Goal: Task Accomplishment & Management: Use online tool/utility

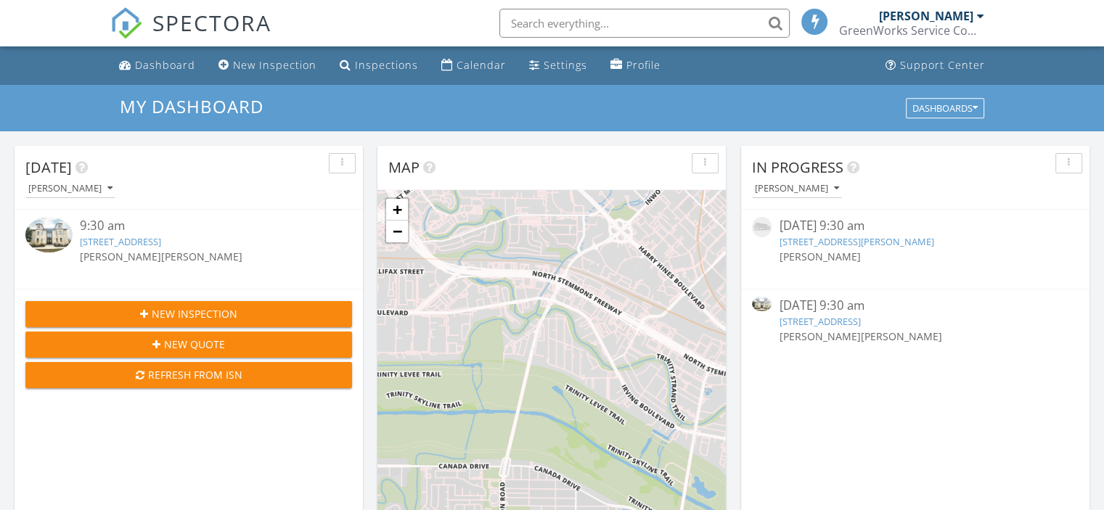
scroll to position [7, 7]
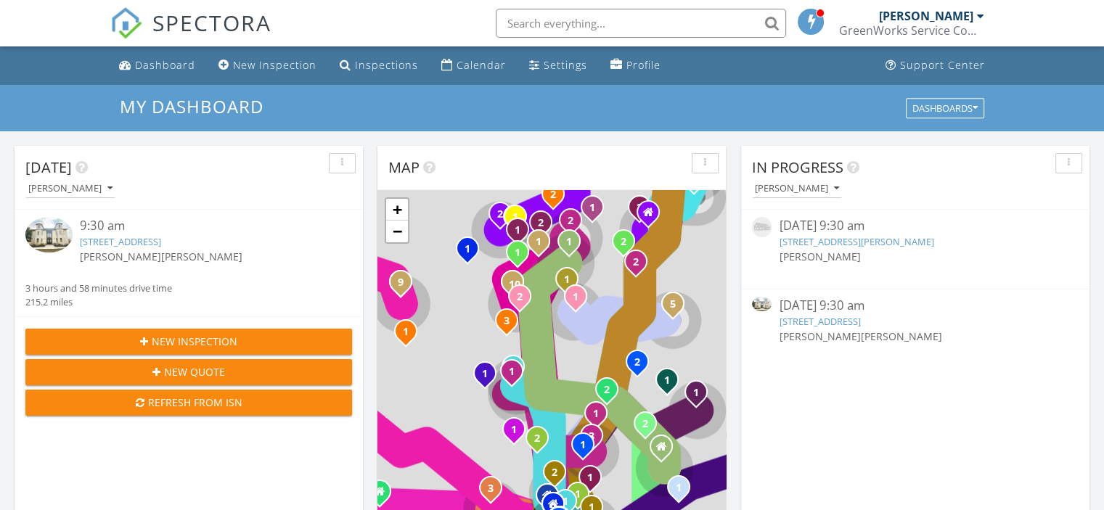
click at [823, 315] on link "200 Oak Forest Dr, Buda, TX 78610" at bounding box center [819, 321] width 81 height 13
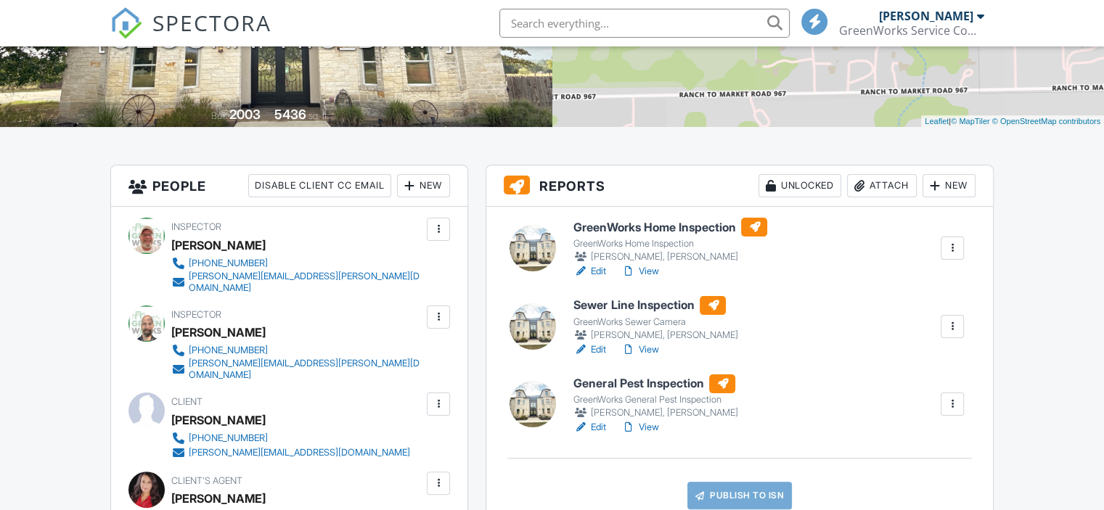
scroll to position [261, 0]
click at [627, 300] on h6 "Sewer Line Inspection" at bounding box center [656, 305] width 164 height 19
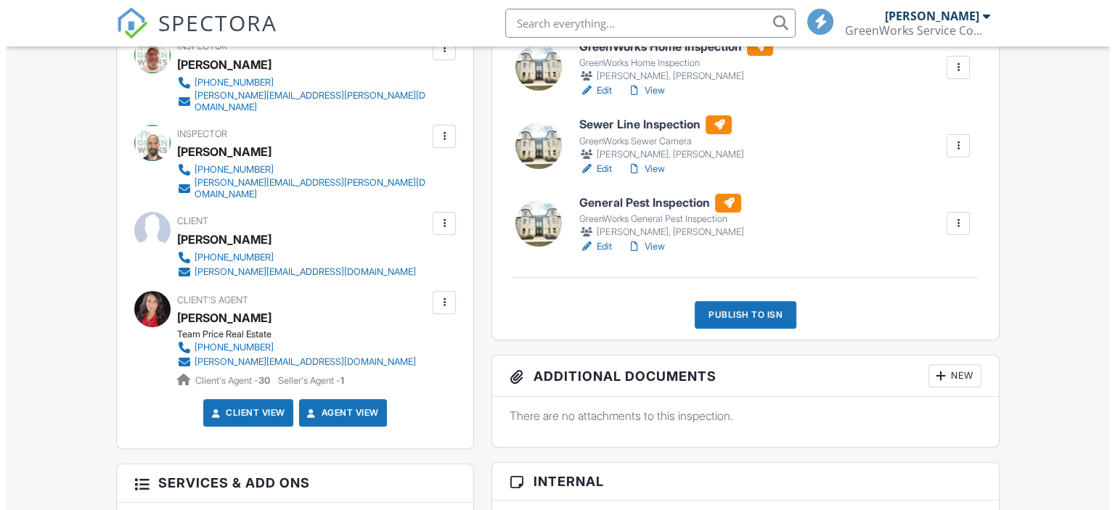
scroll to position [443, 0]
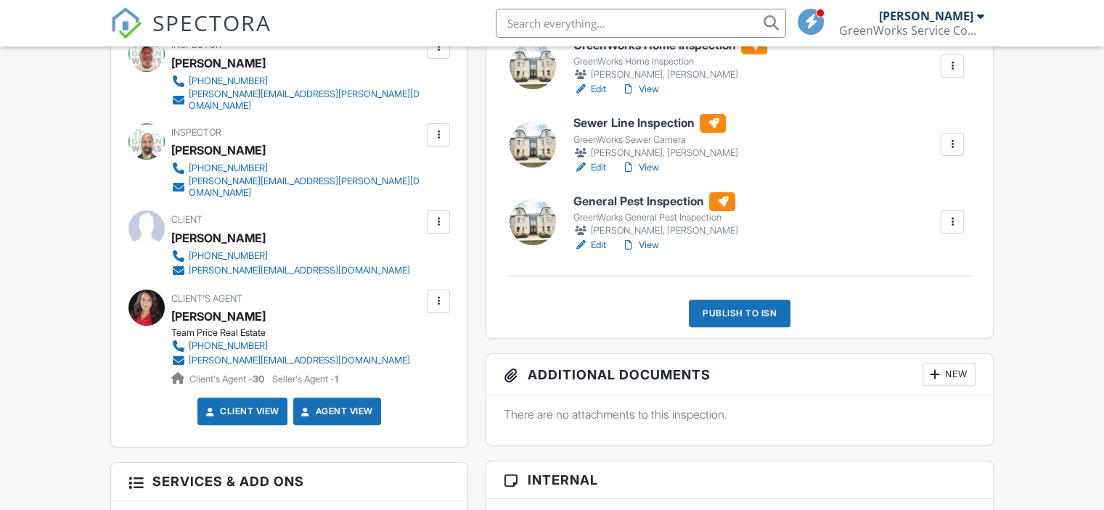
click at [752, 311] on div "Publish to ISN" at bounding box center [740, 314] width 102 height 28
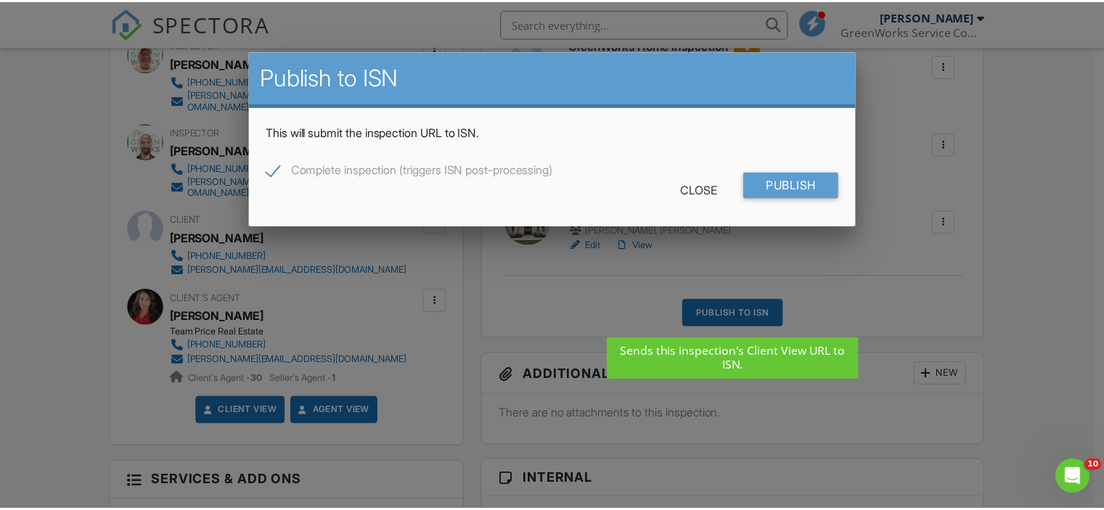
scroll to position [0, 0]
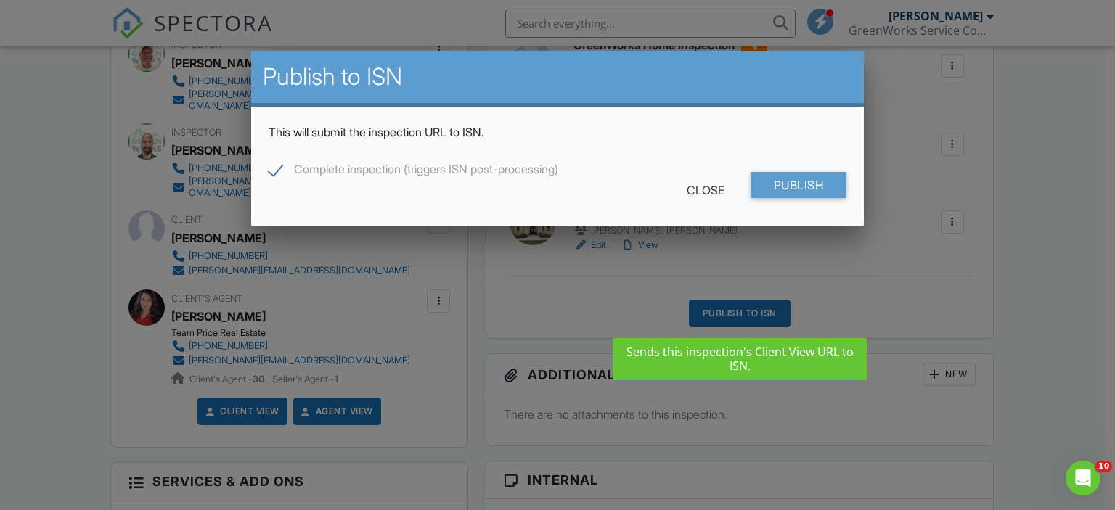
click at [36, 136] on div at bounding box center [557, 246] width 1115 height 638
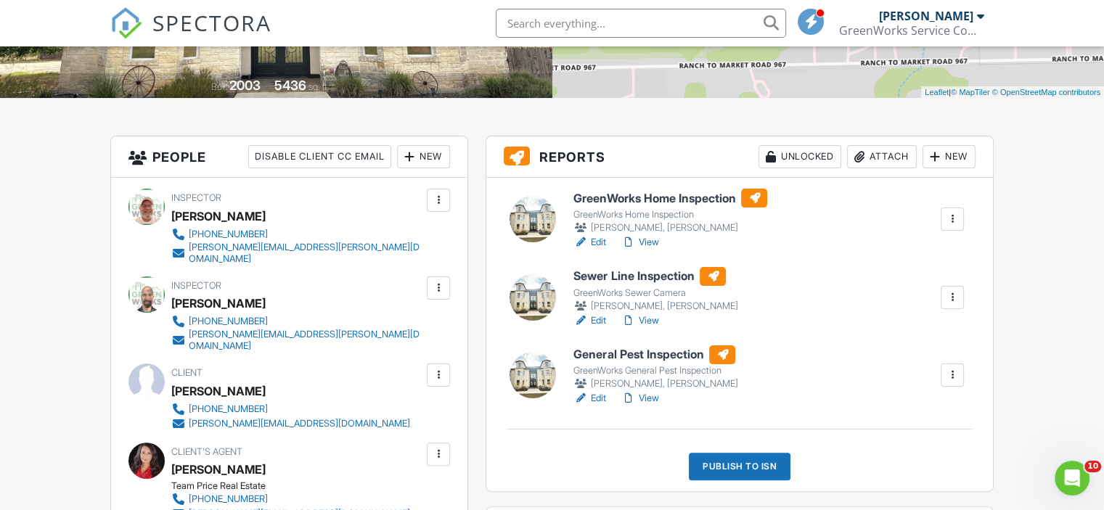
scroll to position [285, 0]
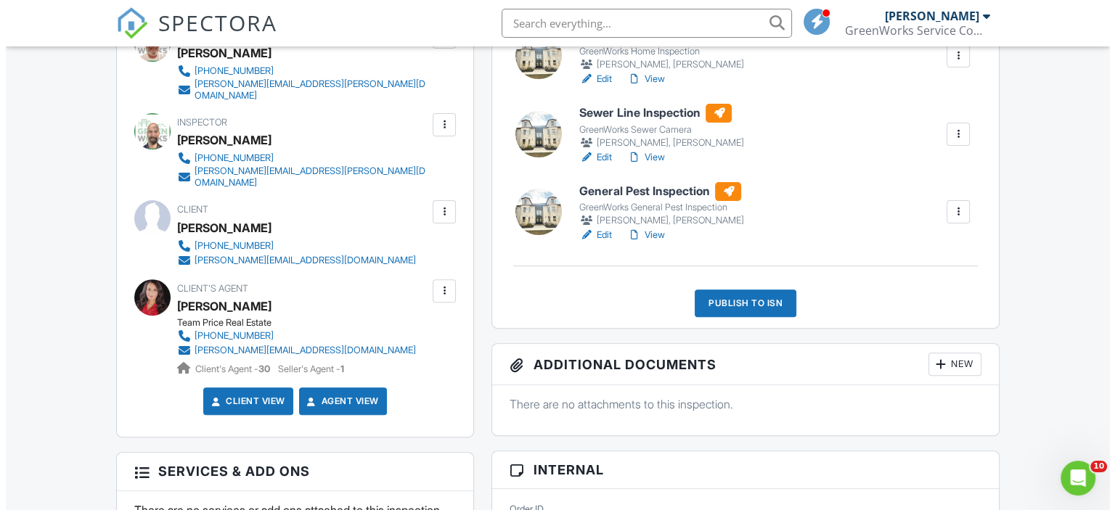
scroll to position [465, 0]
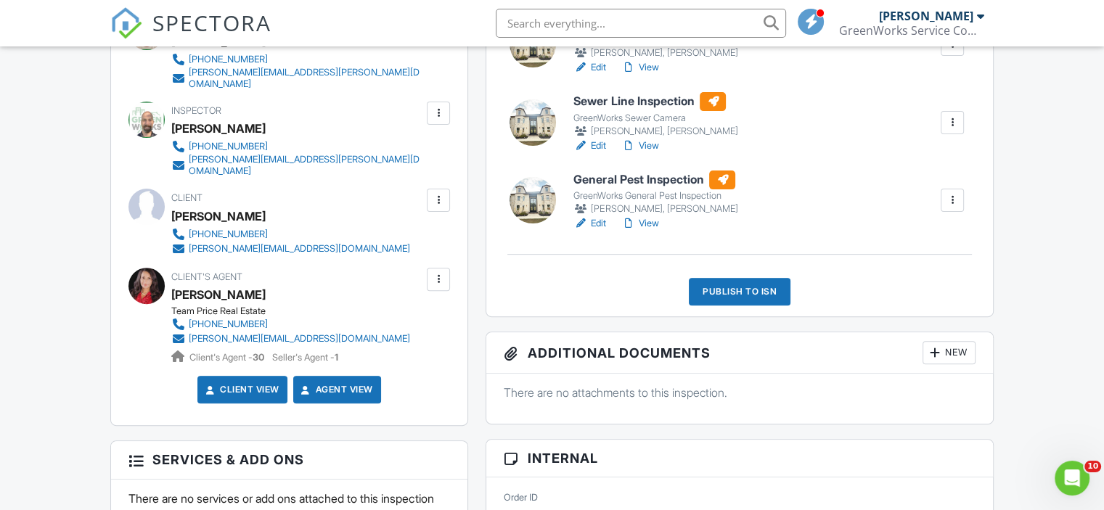
click at [736, 289] on div "Publish to ISN" at bounding box center [740, 292] width 102 height 28
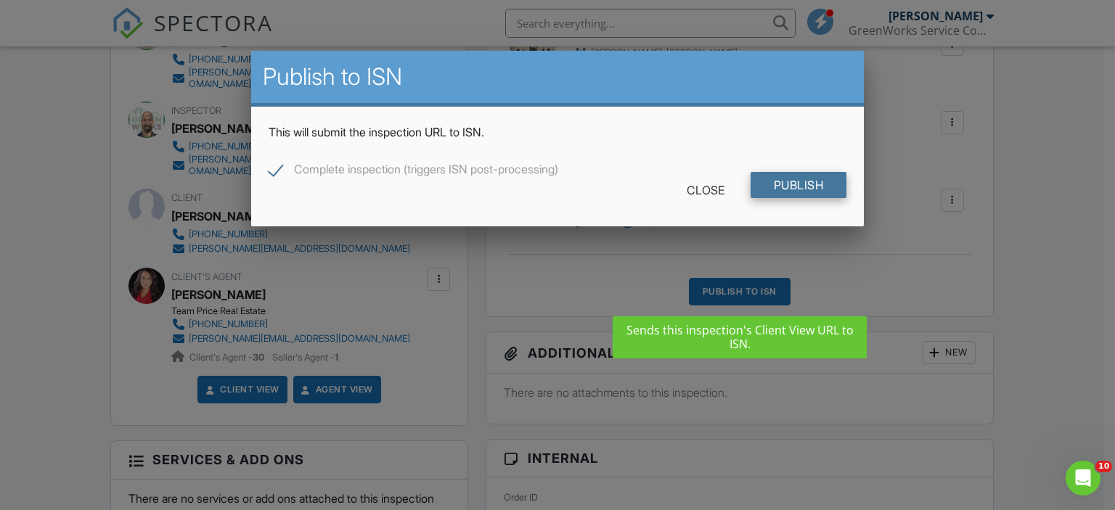
click at [776, 182] on input "Publish" at bounding box center [799, 185] width 97 height 26
